Goal: Go to known website: Access a specific website the user already knows

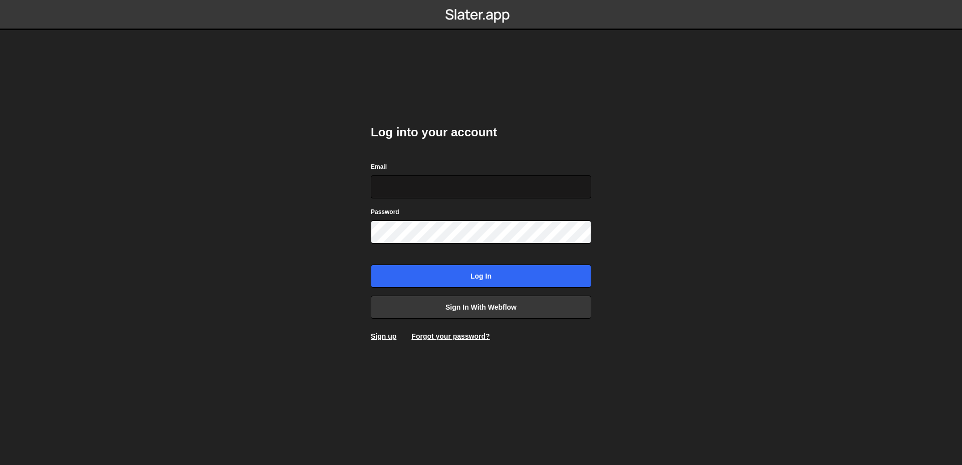
click at [489, 186] on input "Email" at bounding box center [481, 186] width 220 height 23
type input "[PERSON_NAME][EMAIL_ADDRESS][DOMAIN_NAME]"
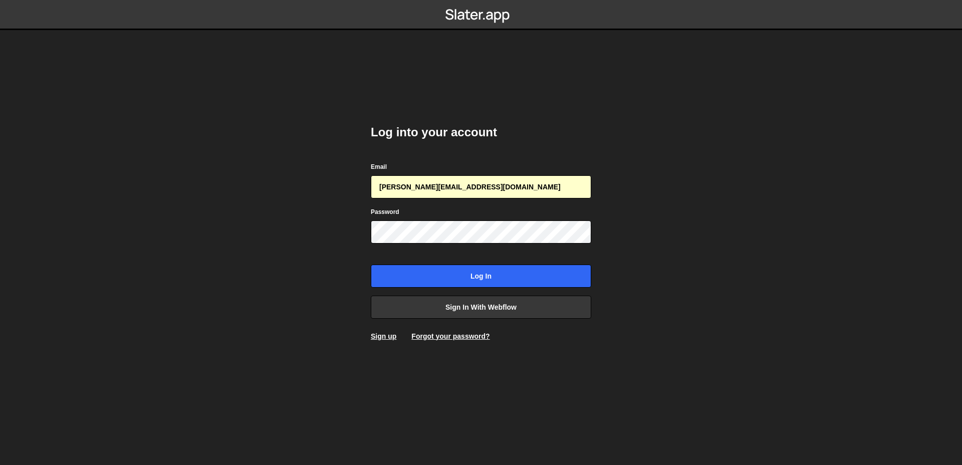
click at [480, 263] on form "Email [PERSON_NAME][EMAIL_ADDRESS][DOMAIN_NAME] Password Log in" at bounding box center [481, 224] width 220 height 126
click at [499, 309] on link "Sign in with Webflow" at bounding box center [481, 307] width 220 height 23
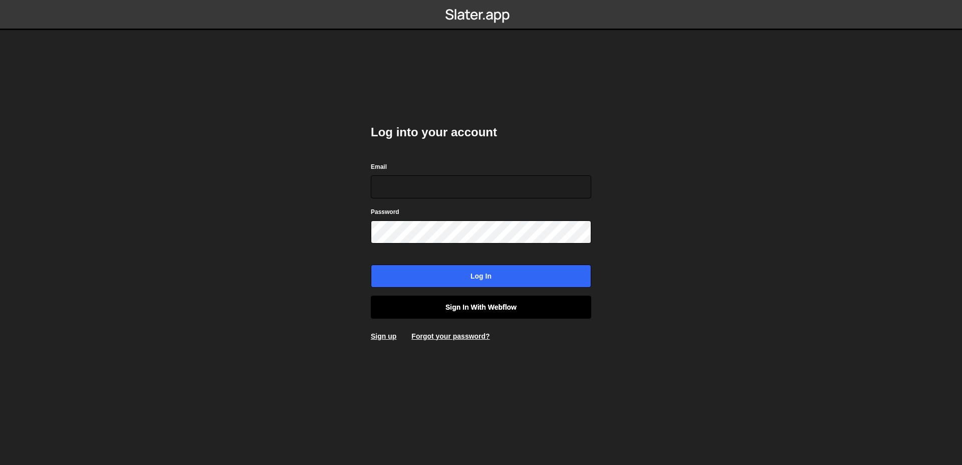
click at [458, 301] on link "Sign in with Webflow" at bounding box center [481, 307] width 220 height 23
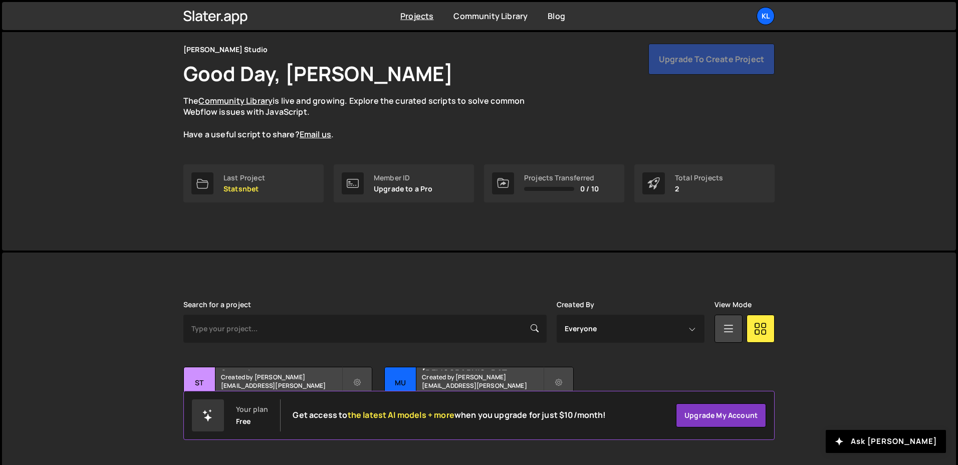
scroll to position [51, 0]
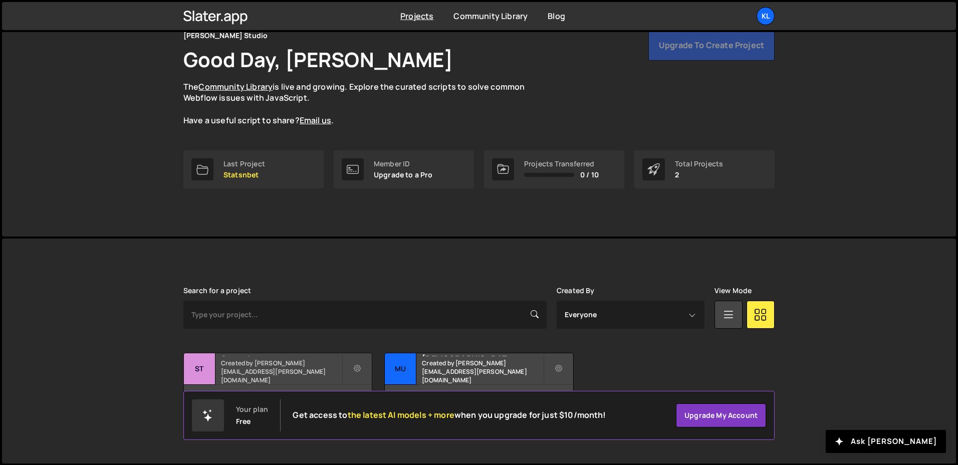
click at [279, 356] on h2 "Statsnbet" at bounding box center [281, 354] width 121 height 3
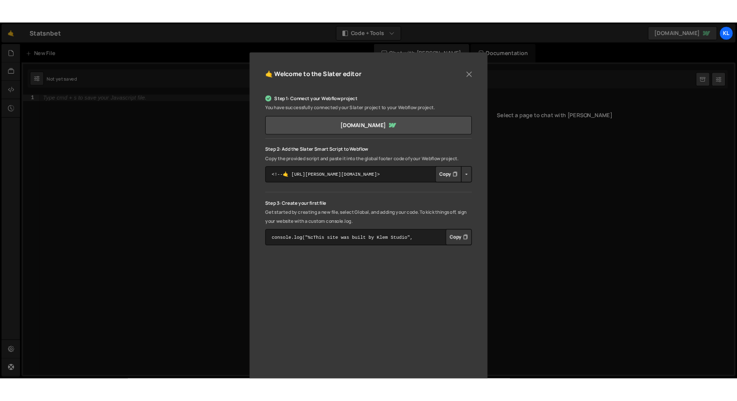
scroll to position [106, 0]
